Goal: Task Accomplishment & Management: Manage account settings

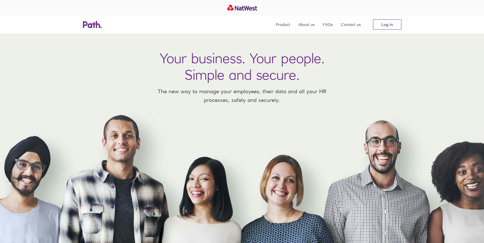
click at [392, 26] on link "Log in" at bounding box center [387, 24] width 28 height 10
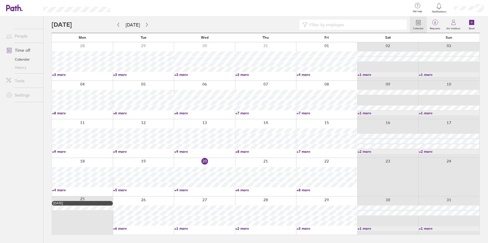
click at [180, 191] on link "+4 more" at bounding box center [204, 190] width 60 height 5
click at [242, 191] on link "+6 more" at bounding box center [265, 190] width 60 height 5
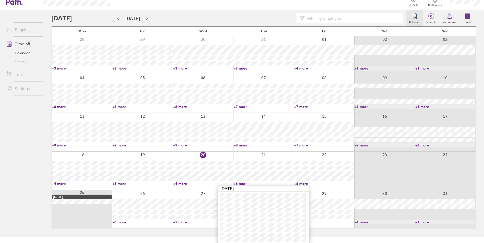
scroll to position [8, 0]
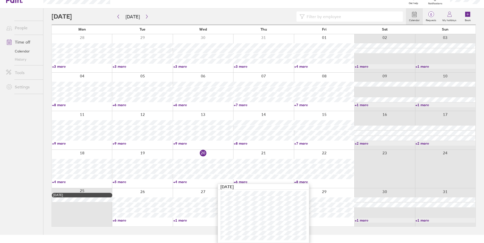
click at [27, 174] on ul "People Time off Calendar History Tools Settings" at bounding box center [21, 113] width 43 height 210
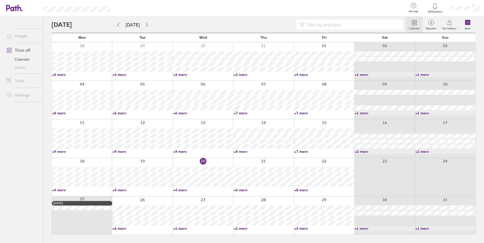
scroll to position [0, 0]
click at [301, 190] on link "+8 more" at bounding box center [326, 190] width 60 height 5
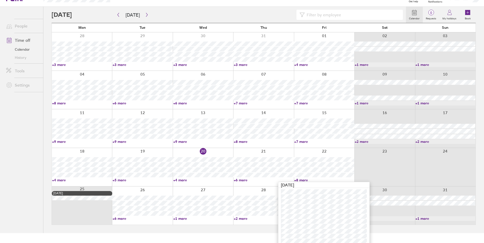
scroll to position [18, 0]
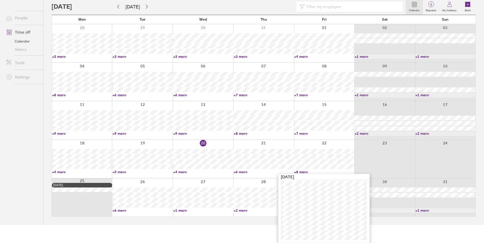
click at [240, 170] on link "+6 more" at bounding box center [264, 172] width 60 height 5
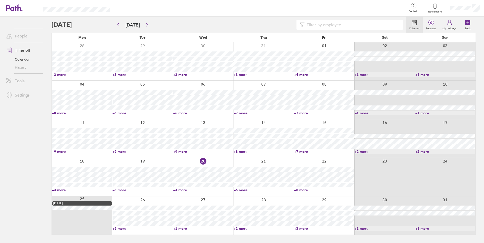
scroll to position [0, 0]
click at [238, 189] on link "+6 more" at bounding box center [265, 190] width 60 height 5
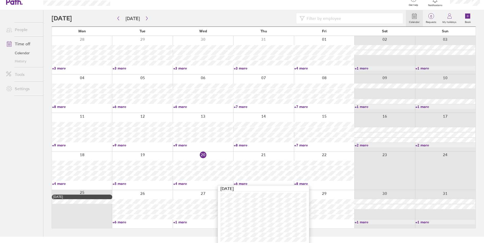
scroll to position [8, 0]
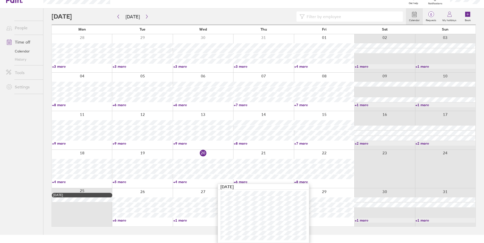
click at [35, 151] on ul "People Time off Calendar History Tools Settings" at bounding box center [21, 113] width 43 height 210
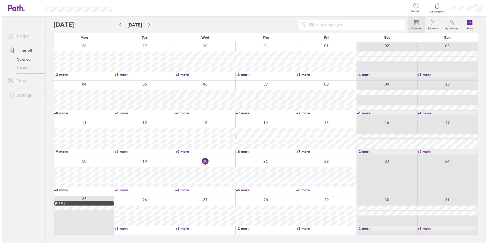
scroll to position [0, 0]
